Goal: Task Accomplishment & Management: Use online tool/utility

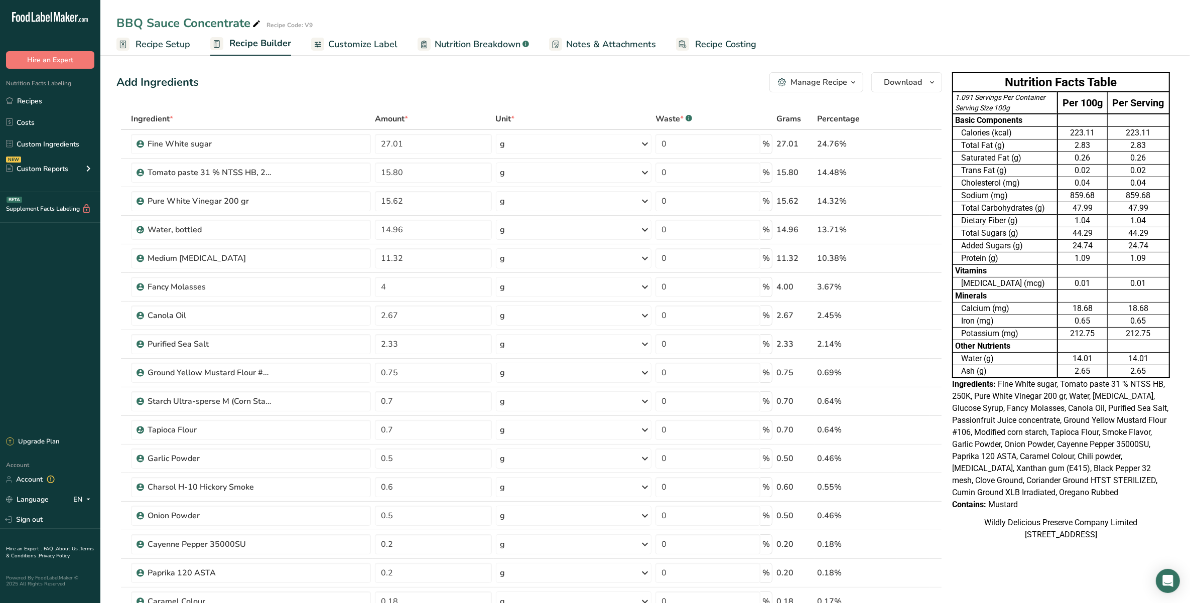
click at [1037, 29] on div "BBQ Sauce Concentrate Recipe Code: V9" at bounding box center [644, 23] width 1089 height 18
drag, startPoint x: 159, startPoint y: 34, endPoint x: 167, endPoint y: 41, distance: 10.0
click at [159, 34] on link "Recipe Setup" at bounding box center [153, 44] width 74 height 23
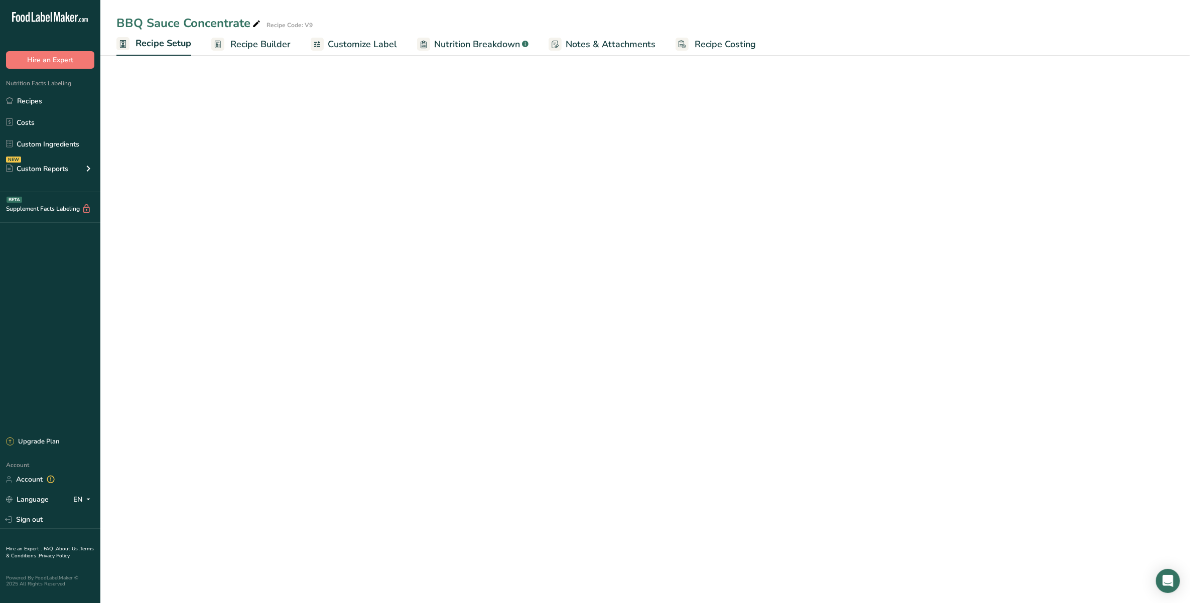
click at [167, 41] on span "Recipe Setup" at bounding box center [163, 44] width 56 height 14
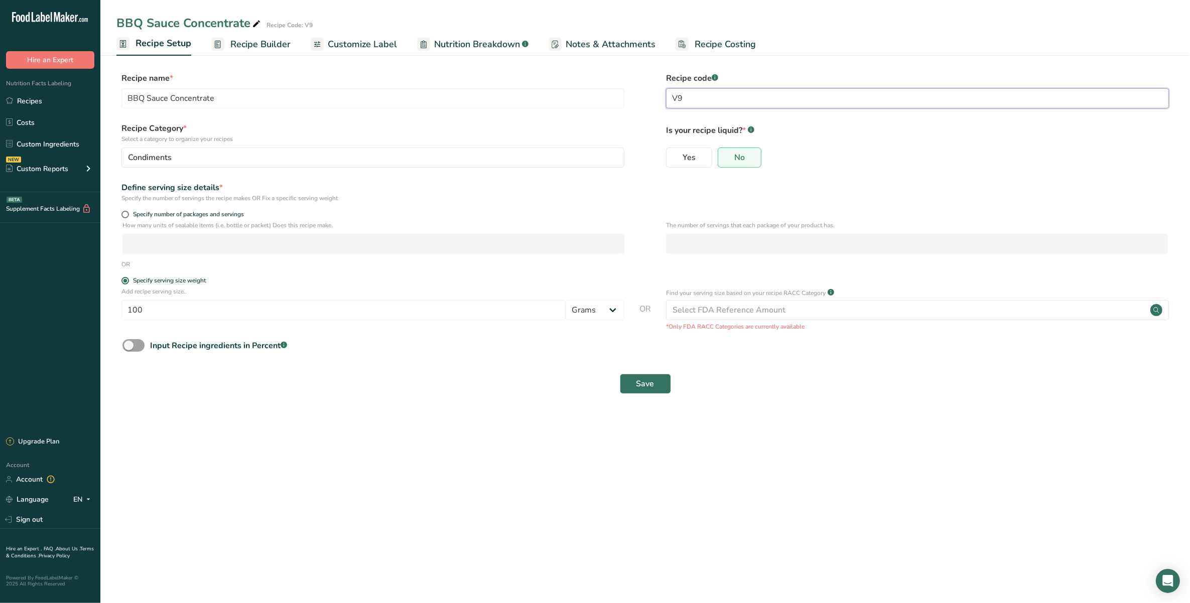
click at [751, 92] on input "V9" at bounding box center [917, 98] width 503 height 20
type input "V10"
click at [719, 302] on div "Select FDA Reference Amount" at bounding box center [917, 310] width 503 height 20
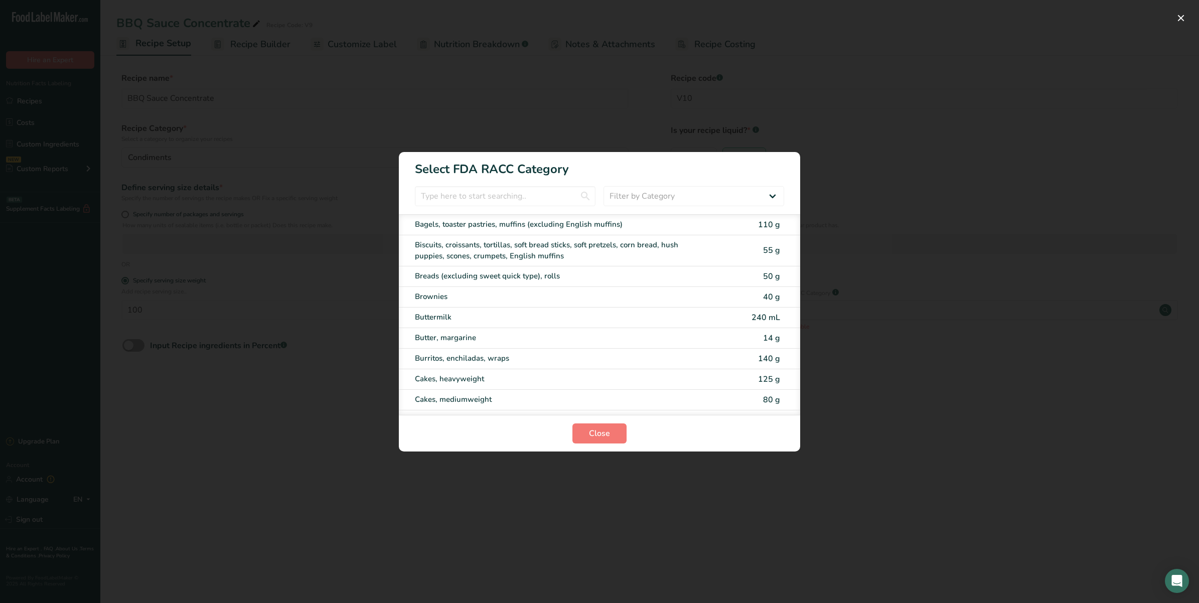
click at [783, 110] on div "RACC Category Selection Modal" at bounding box center [599, 301] width 1199 height 603
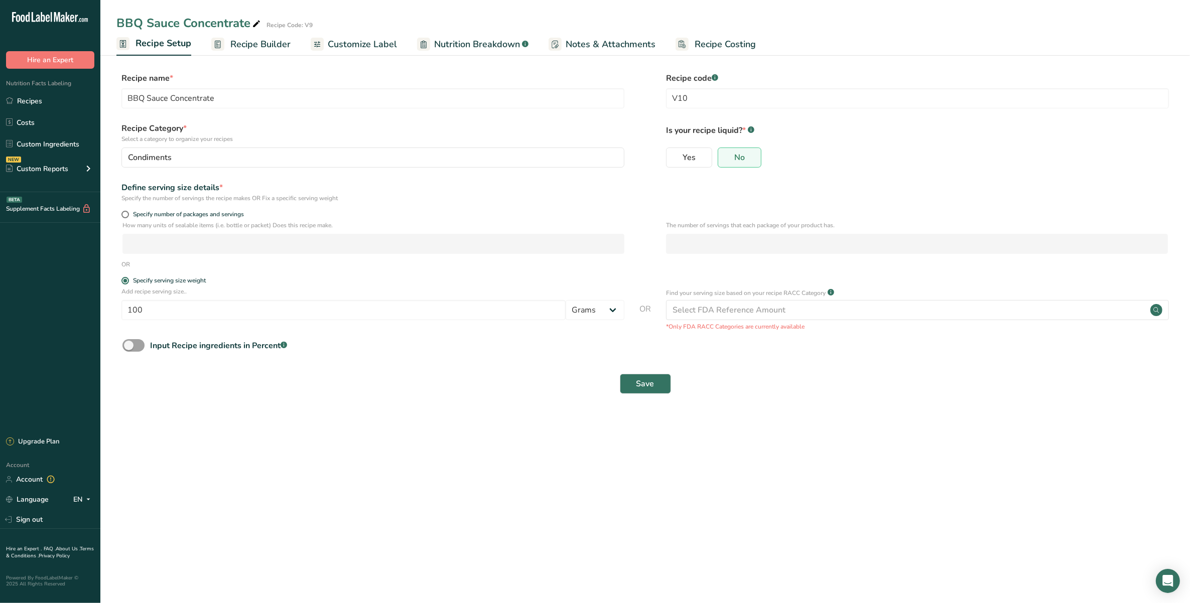
click at [788, 440] on main "BBQ Sauce Concentrate Recipe Code: V9 Recipe Setup Recipe Builder Customize Lab…" at bounding box center [595, 301] width 1190 height 603
click at [645, 384] on span "Save" at bounding box center [645, 384] width 18 height 12
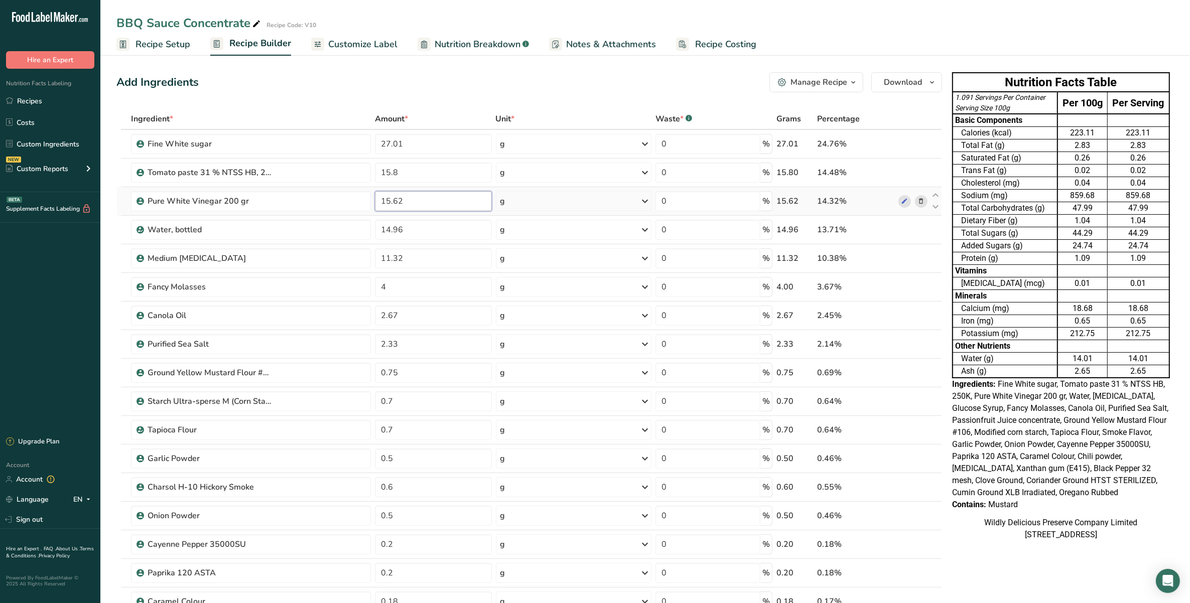
click at [414, 204] on input "15.62" at bounding box center [433, 201] width 116 height 20
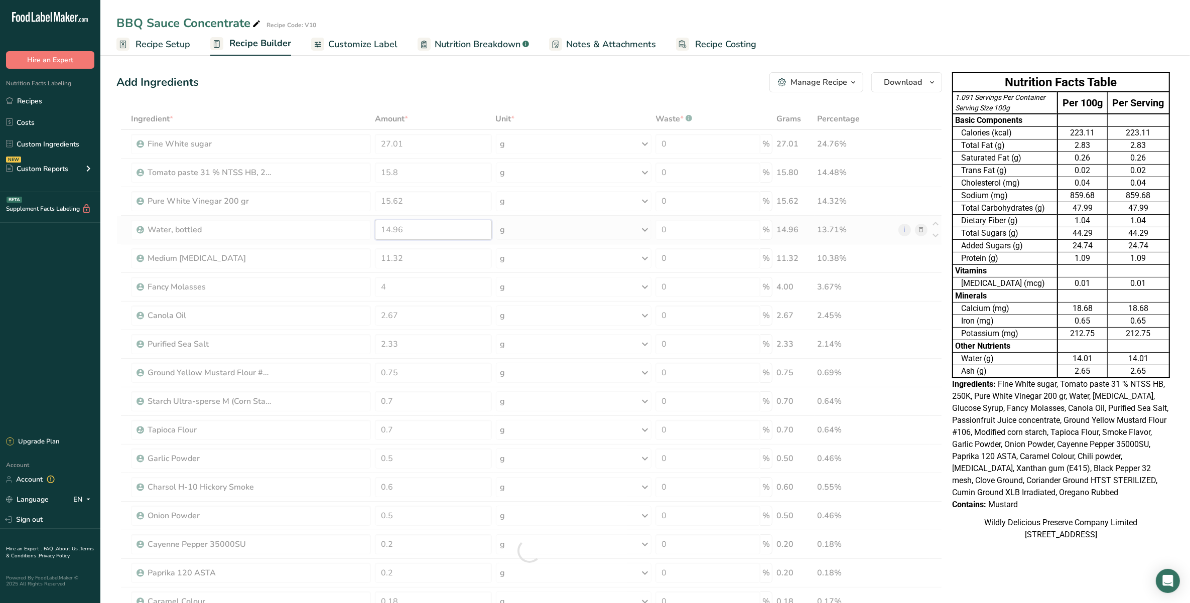
click at [419, 239] on div "Ingredient * Amount * Unit * Waste * .a-a{fill:#347362;}.b-a{fill:#fff;} Grams …" at bounding box center [528, 550] width 825 height 885
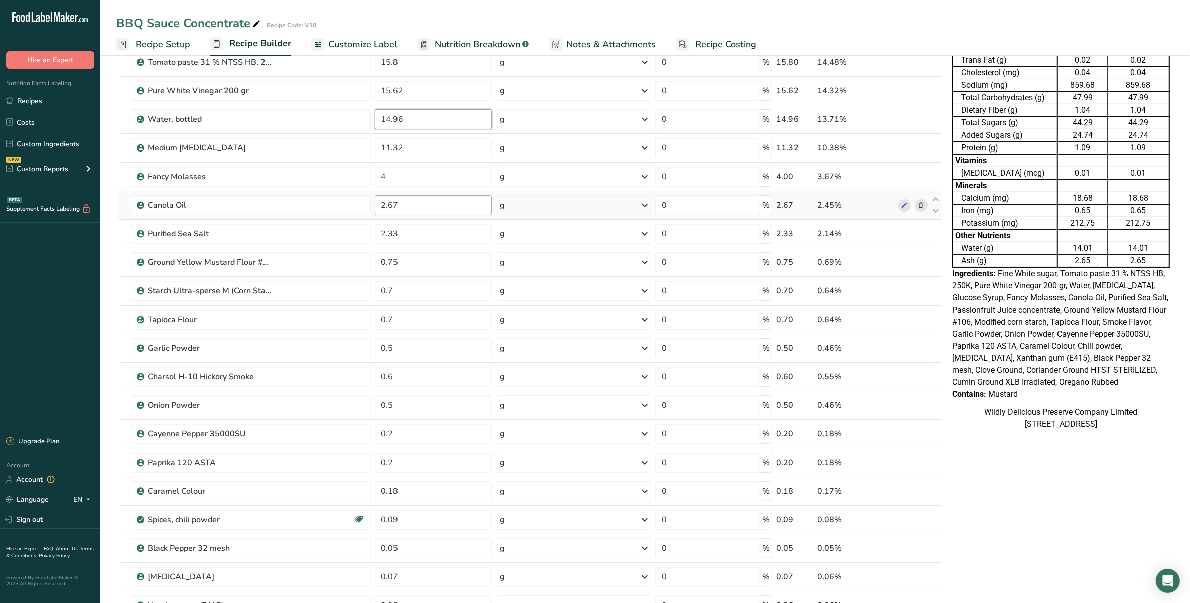
scroll to position [125, 0]
